Goal: Task Accomplishment & Management: Manage account settings

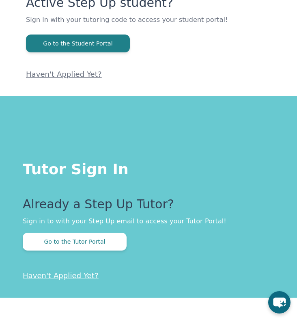
scroll to position [89, 0]
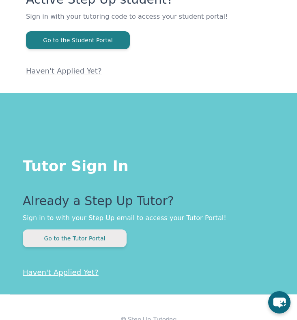
click at [89, 238] on button "Go to the Tutor Portal" at bounding box center [75, 238] width 104 height 18
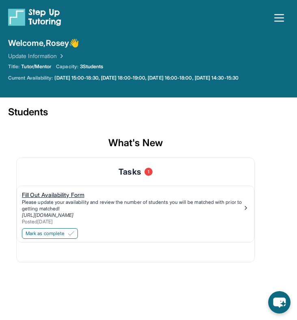
click at [161, 199] on div "Please update your availability and review the number of students you will be m…" at bounding box center [132, 205] width 221 height 13
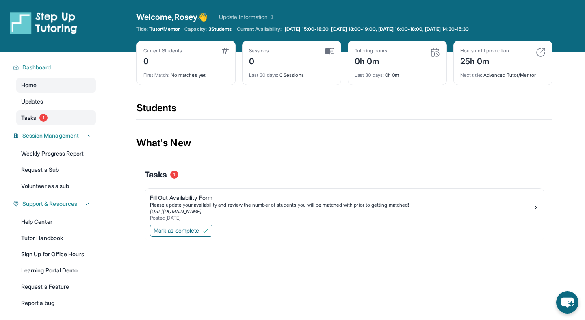
click at [50, 115] on link "Tasks 1" at bounding box center [56, 117] width 80 height 15
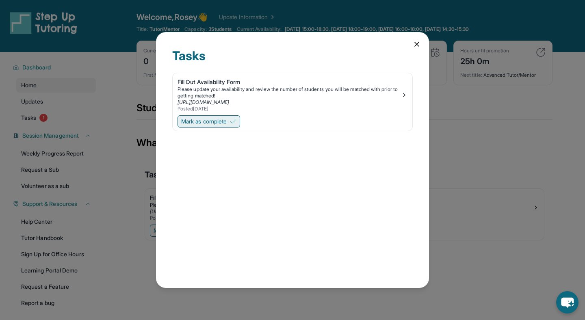
click at [216, 116] on button "Mark as complete" at bounding box center [209, 121] width 63 height 12
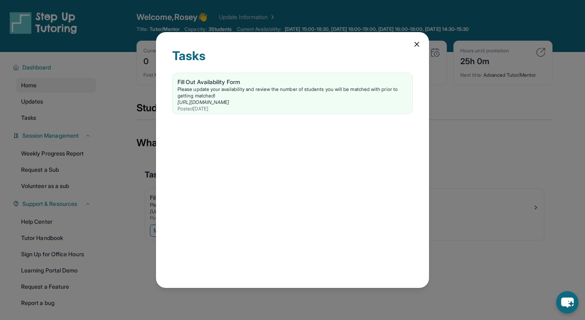
click at [297, 41] on icon at bounding box center [417, 44] width 8 height 8
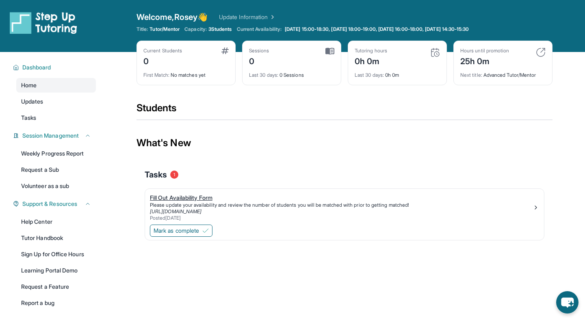
click at [195, 201] on div "Fill Out Availability Form" at bounding box center [341, 198] width 383 height 8
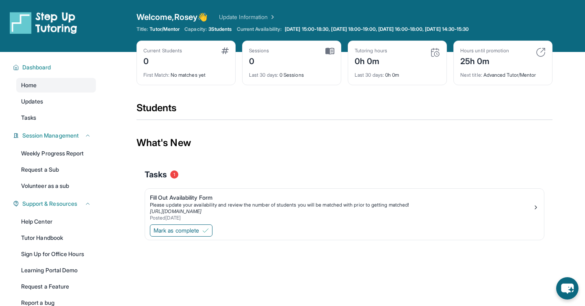
click at [225, 28] on span "3 Students" at bounding box center [220, 29] width 24 height 6
click at [39, 123] on link "Tasks 1" at bounding box center [56, 117] width 80 height 15
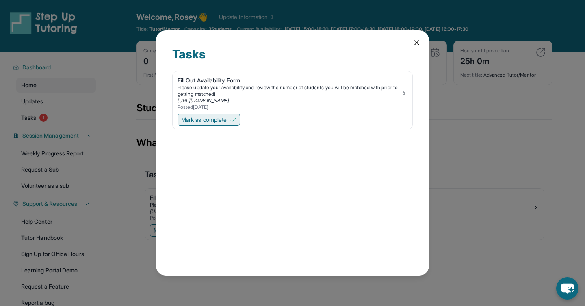
click at [227, 122] on span "Mark as complete" at bounding box center [203, 120] width 45 height 8
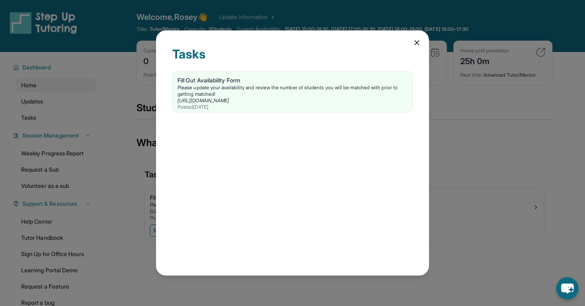
click at [419, 42] on icon at bounding box center [417, 43] width 8 height 8
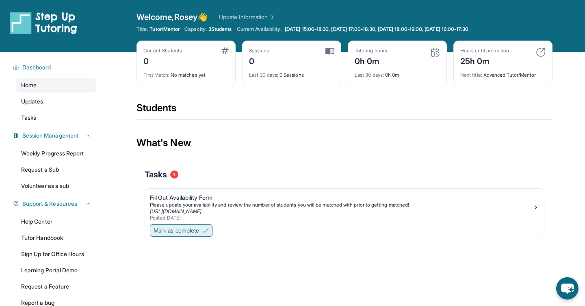
click at [198, 232] on span "Mark as complete" at bounding box center [176, 231] width 45 height 8
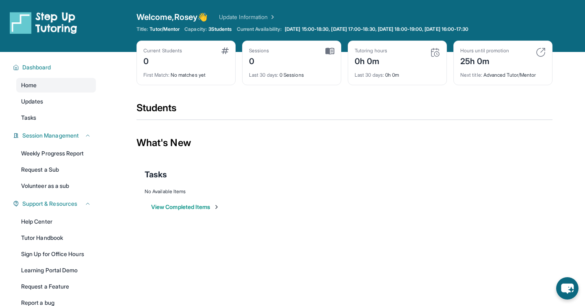
click at [509, 108] on div "Students" at bounding box center [344, 111] width 416 height 18
click at [172, 58] on div "0" at bounding box center [162, 60] width 39 height 13
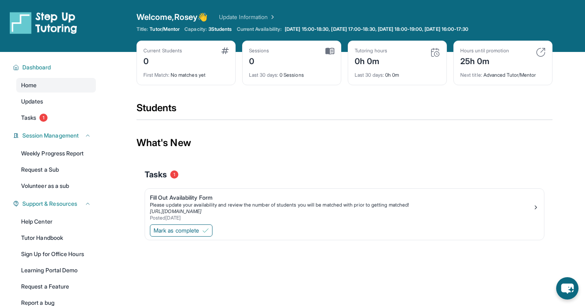
click at [220, 56] on div "Current Students 0" at bounding box center [185, 57] width 85 height 19
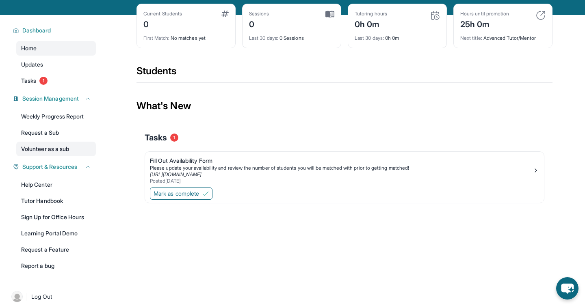
scroll to position [52, 0]
